Goal: Task Accomplishment & Management: Use online tool/utility

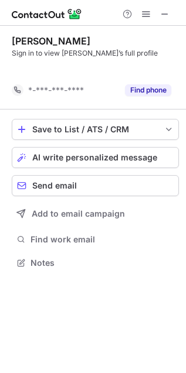
scroll to position [5, 6]
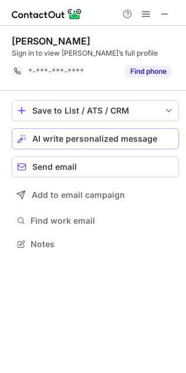
click at [53, 135] on span "AI write personalized message" at bounding box center [94, 138] width 125 height 9
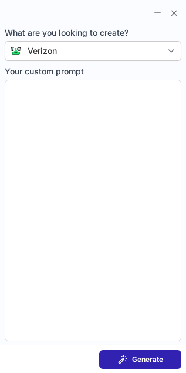
type textarea "**********"
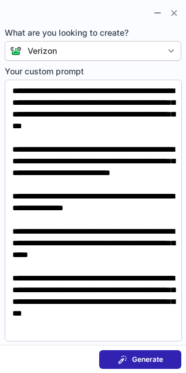
click at [156, 355] on span "Generate" at bounding box center [147, 359] width 31 height 9
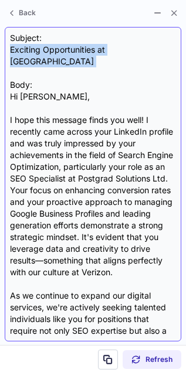
drag, startPoint x: 9, startPoint y: 51, endPoint x: 127, endPoint y: 66, distance: 119.3
click at [127, 66] on div "Subject: Exciting Opportunities at Verizon Body: Hi Callum, I hope this message…" at bounding box center [93, 184] width 176 height 315
copy div "Exciting Opportunities at Verizon"
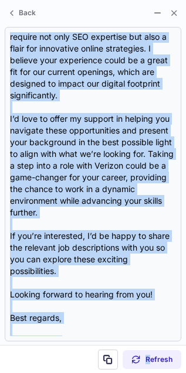
scroll to position [329, 0]
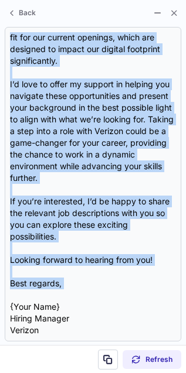
drag, startPoint x: 9, startPoint y: 85, endPoint x: 188, endPoint y: 294, distance: 274.9
click at [186, 294] on html "Callum Davies Sign in to view Callum’s full profile *-***-***-**** Find phone S…" at bounding box center [93, 186] width 186 height 373
copy div "Hi Callum, I hope this message finds you well! I recently came across your Link…"
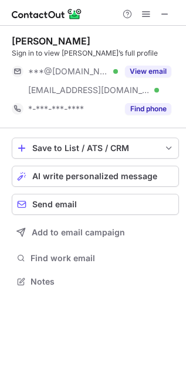
scroll to position [273, 186]
click at [48, 175] on span "AI write personalized message" at bounding box center [94, 176] width 125 height 9
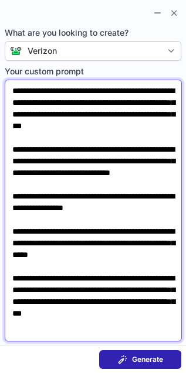
click at [142, 318] on textarea "**********" at bounding box center [93, 211] width 177 height 262
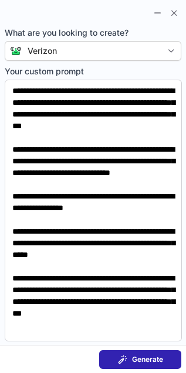
click at [154, 356] on span "Generate" at bounding box center [147, 359] width 31 height 9
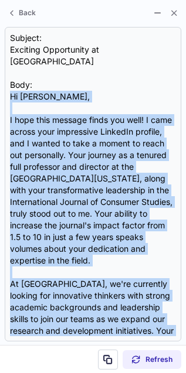
scroll to position [282, 0]
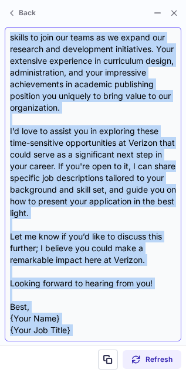
drag, startPoint x: 8, startPoint y: 83, endPoint x: 112, endPoint y: 310, distance: 249.2
click at [112, 310] on div "Subject: Exciting Opportunity at Verizon Body: Hi [PERSON_NAME], I hope this me…" at bounding box center [93, 184] width 176 height 315
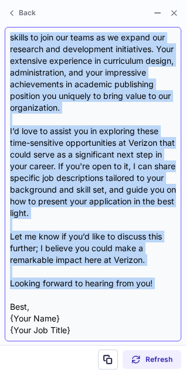
copy div "Lo Ipsumd, S amet cons adipisc elits doe temp! I utla etdolo magn aliquaenim Ad…"
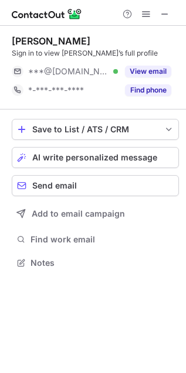
scroll to position [255, 186]
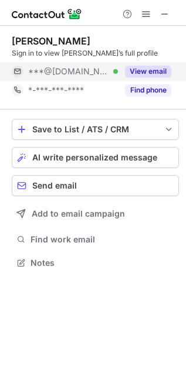
click at [159, 74] on button "View email" at bounding box center [148, 72] width 46 height 12
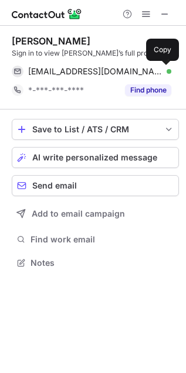
click at [169, 70] on span at bounding box center [165, 71] width 9 height 9
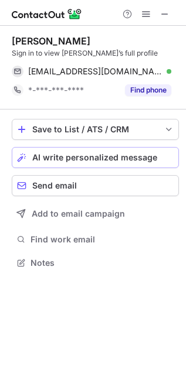
click at [136, 153] on span "AI write personalized message" at bounding box center [94, 157] width 125 height 9
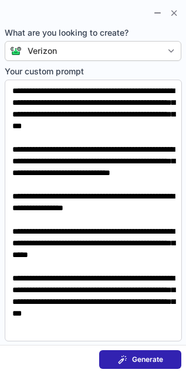
click at [118, 355] on span at bounding box center [122, 359] width 9 height 9
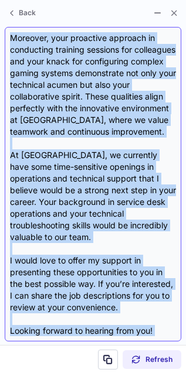
scroll to position [282, 0]
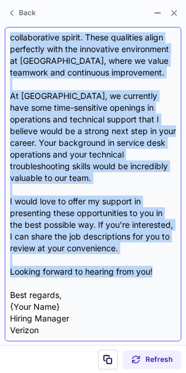
drag, startPoint x: 9, startPoint y: 86, endPoint x: 157, endPoint y: 277, distance: 241.5
click at [157, 277] on div "Subject: Exciting Opportunities at Verizon Body: Hi Faheem, I hope this message…" at bounding box center [93, 184] width 176 height 315
copy div "Hi Faheem, I hope this message finds you well! I recently came across your Link…"
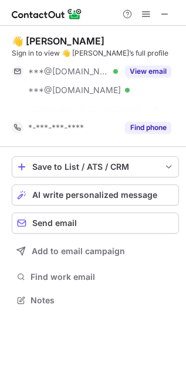
scroll to position [273, 186]
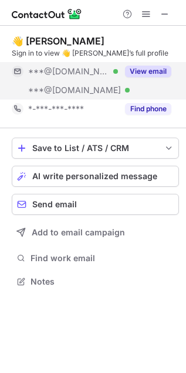
click at [162, 66] on button "View email" at bounding box center [148, 72] width 46 height 12
click at [159, 72] on button "View email" at bounding box center [148, 72] width 46 height 12
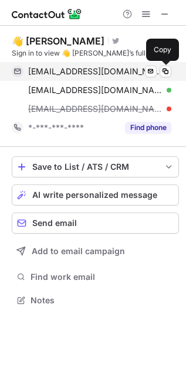
scroll to position [293, 186]
click at [171, 69] on button at bounding box center [165, 72] width 12 height 12
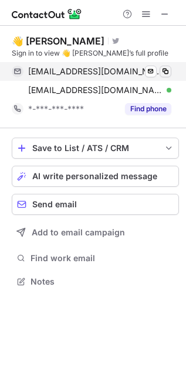
scroll to position [273, 186]
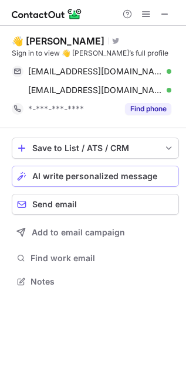
click at [87, 182] on button "AI write personalized message" at bounding box center [95, 176] width 167 height 21
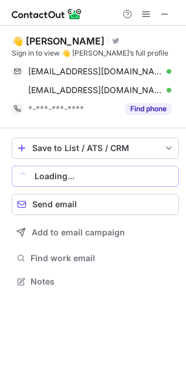
click at [84, 173] on div "Loading..." at bounding box center [104, 176] width 139 height 9
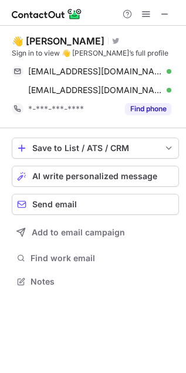
scroll to position [273, 186]
click at [103, 172] on span "AI write personalized message" at bounding box center [94, 176] width 125 height 9
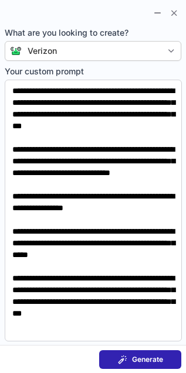
click at [123, 352] on button "Generate" at bounding box center [140, 360] width 82 height 19
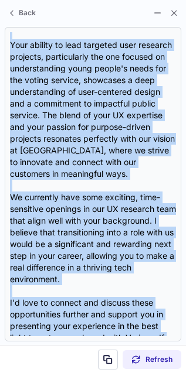
scroll to position [294, 0]
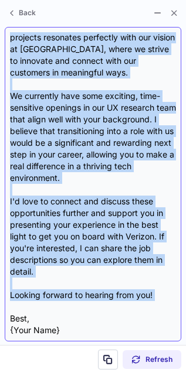
drag, startPoint x: 8, startPoint y: 88, endPoint x: 129, endPoint y: 297, distance: 241.9
click at [129, 297] on div "Subject: Exciting Opportunities at Verizon Body: Hi Carolina, I hope this messa…" at bounding box center [93, 184] width 176 height 315
copy div "Hi Carolina, I hope this message finds you well! I recently came across your Li…"
